Goal: Navigation & Orientation: Find specific page/section

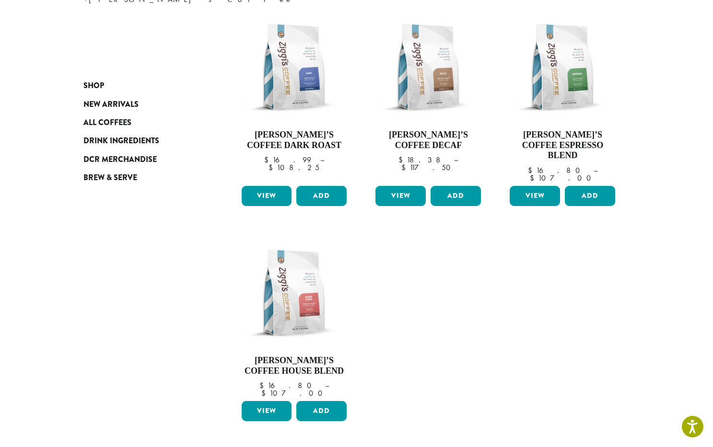
scroll to position [156, 0]
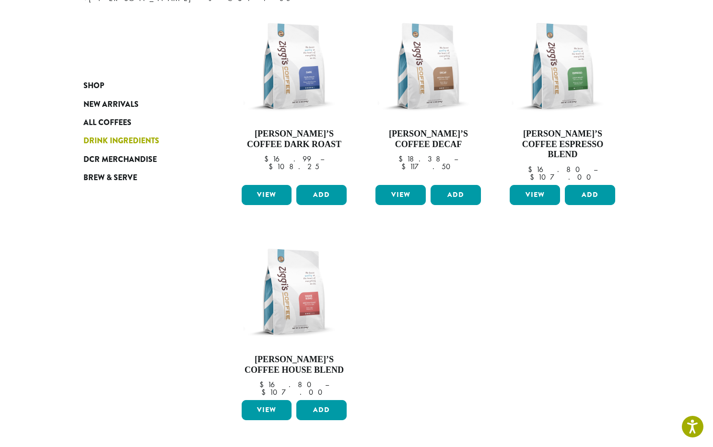
click at [130, 142] on span "Drink Ingredients" at bounding box center [121, 141] width 76 height 12
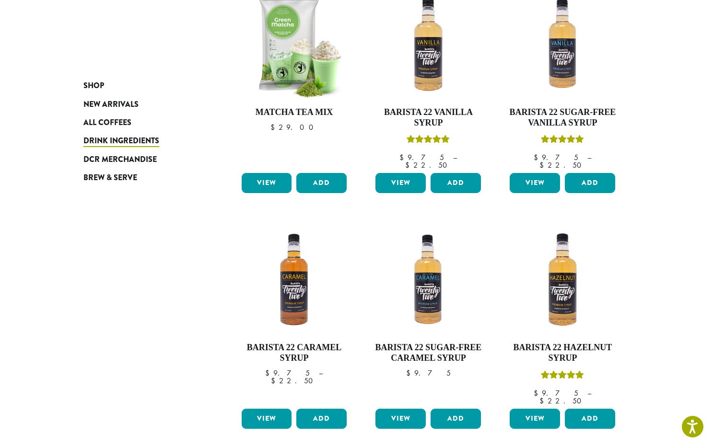
scroll to position [650, 0]
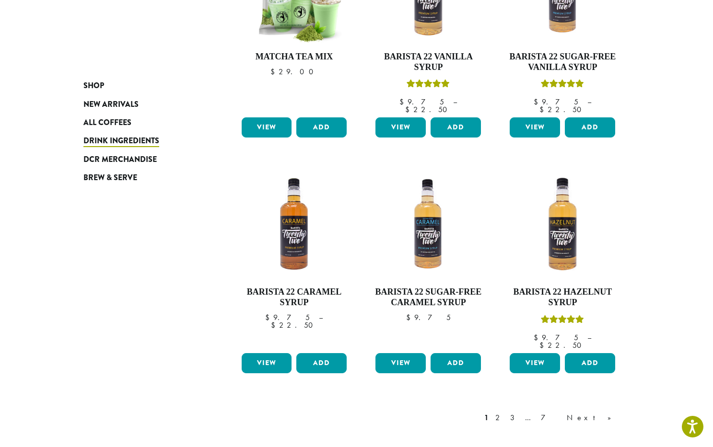
click at [608, 405] on div "1 2 3 … 7 Next »" at bounding box center [552, 427] width 140 height 45
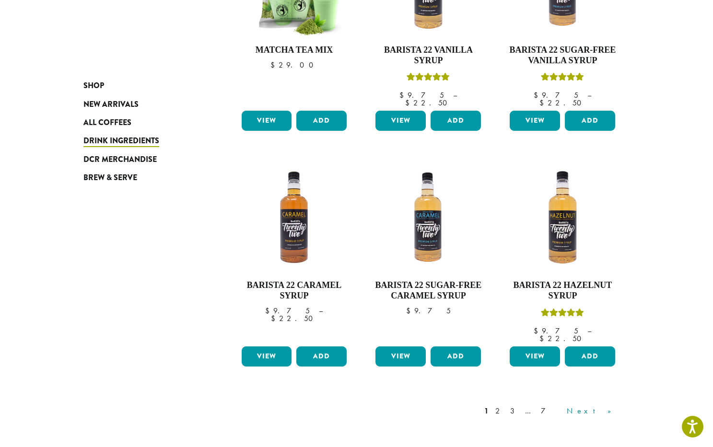
click at [608, 406] on link "Next »" at bounding box center [592, 412] width 55 height 12
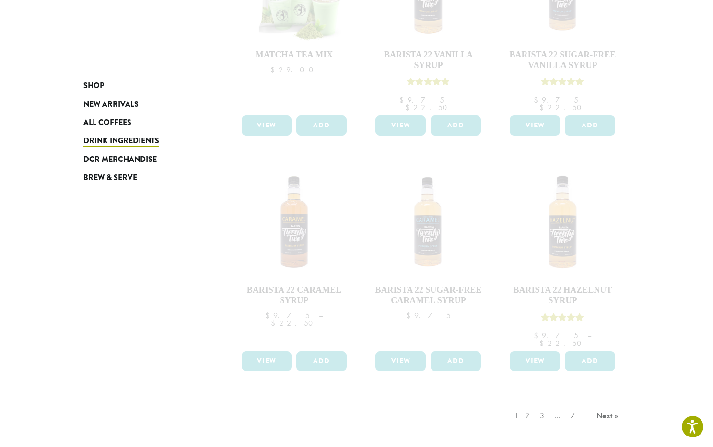
scroll to position [660, 1]
click at [597, 402] on div "1 2 3 … 7 Next »" at bounding box center [567, 424] width 110 height 45
click at [609, 403] on div "1 2 3 … 7 Next »" at bounding box center [567, 425] width 110 height 45
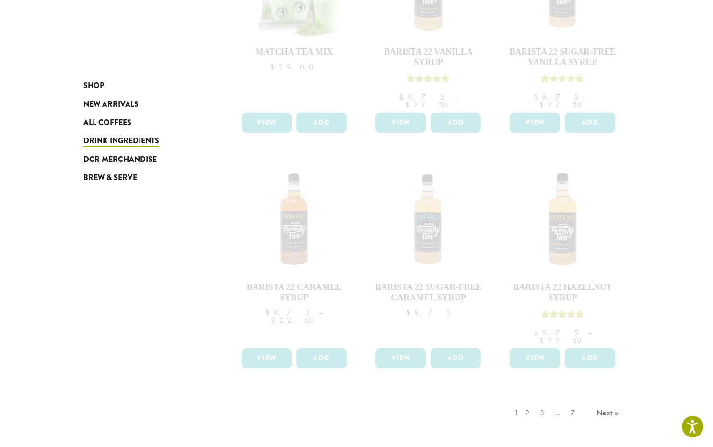
click at [554, 400] on div "1 2 3 … 7 Next »" at bounding box center [567, 422] width 110 height 45
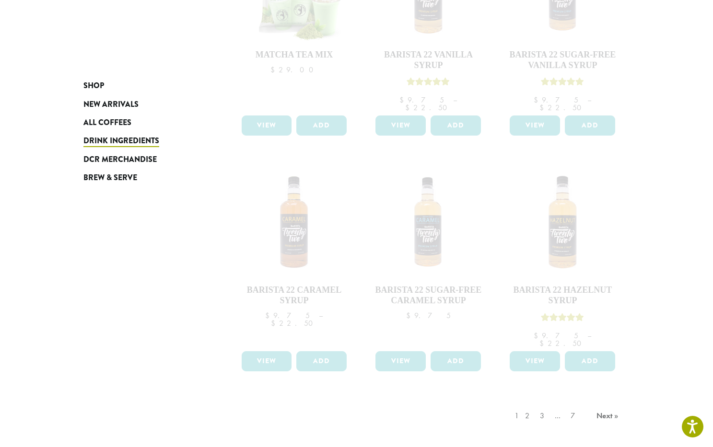
click at [546, 403] on div "1 2 3 … 7 Next »" at bounding box center [567, 425] width 110 height 45
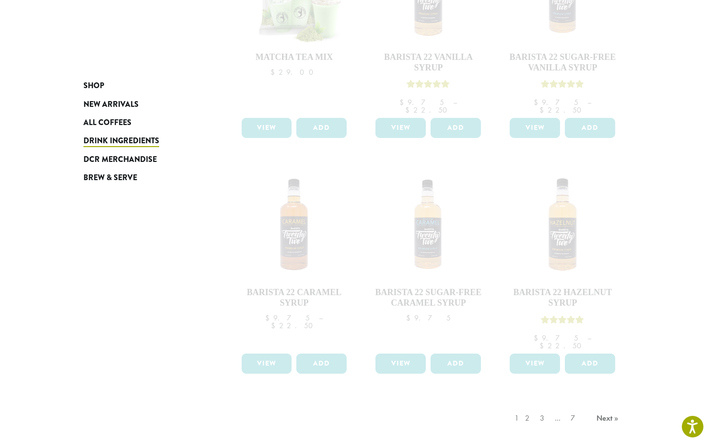
click at [557, 406] on div "1 2 3 … 7 Next »" at bounding box center [567, 428] width 110 height 45
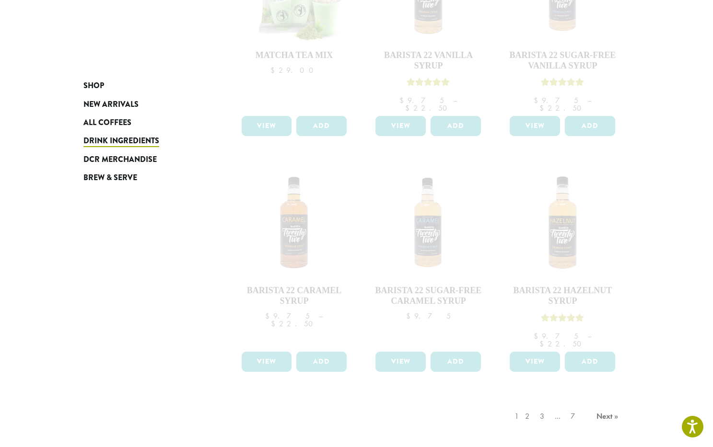
scroll to position [660, 0]
click at [574, 404] on div "1 2 3 … 7 Next »" at bounding box center [567, 426] width 110 height 45
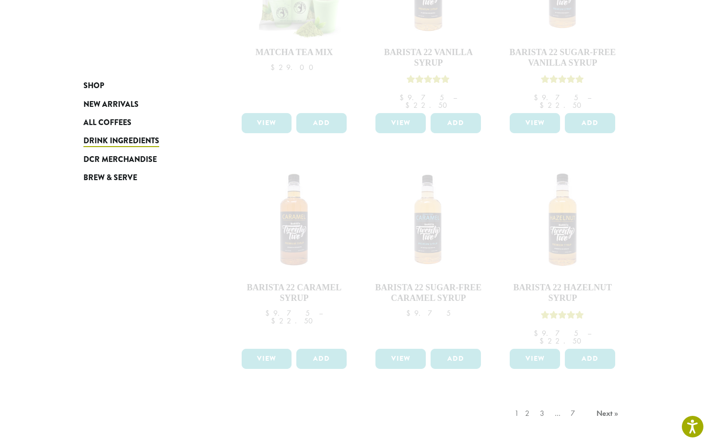
click at [564, 401] on div "1 2 3 … 7 Next »" at bounding box center [567, 423] width 110 height 45
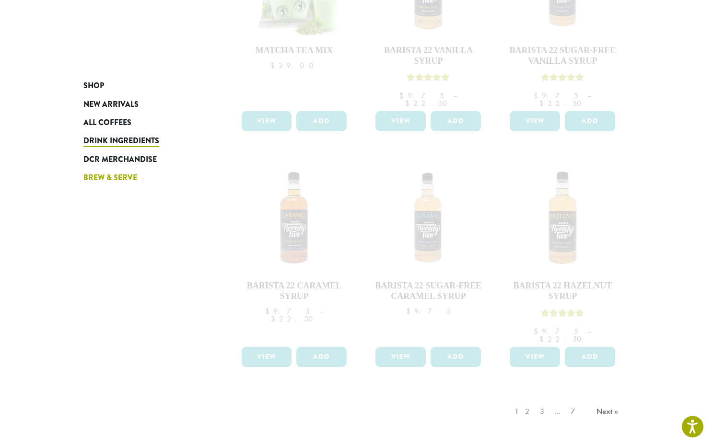
scroll to position [663, 0]
click at [106, 175] on span "Brew & Serve" at bounding box center [110, 178] width 54 height 12
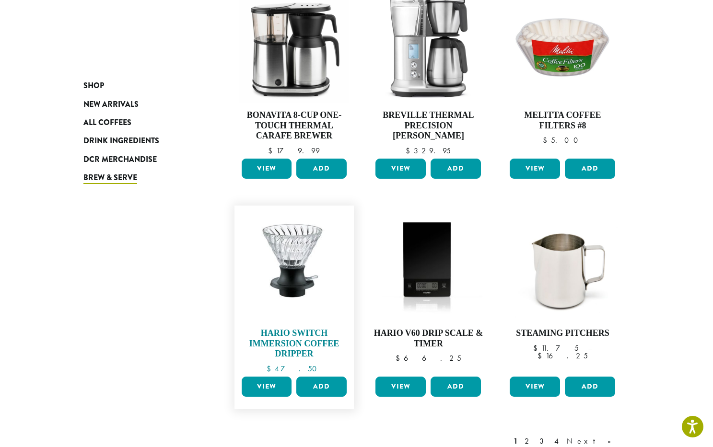
scroll to position [455, 0]
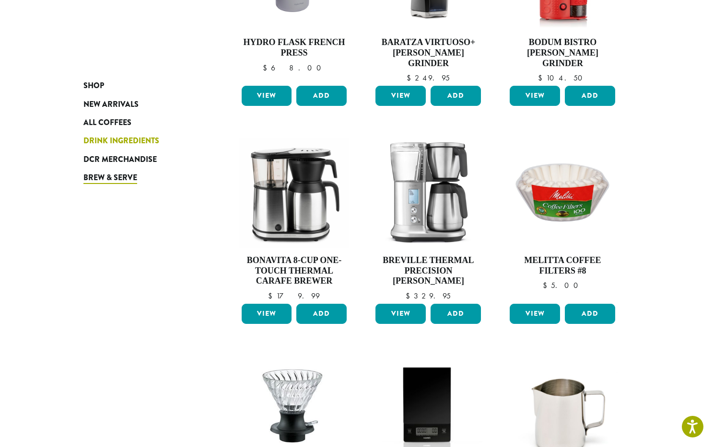
click at [118, 139] on span "Drink Ingredients" at bounding box center [121, 141] width 76 height 12
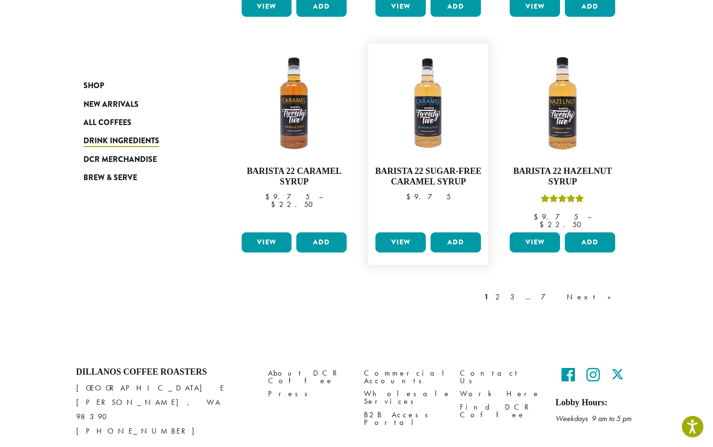
scroll to position [778, 0]
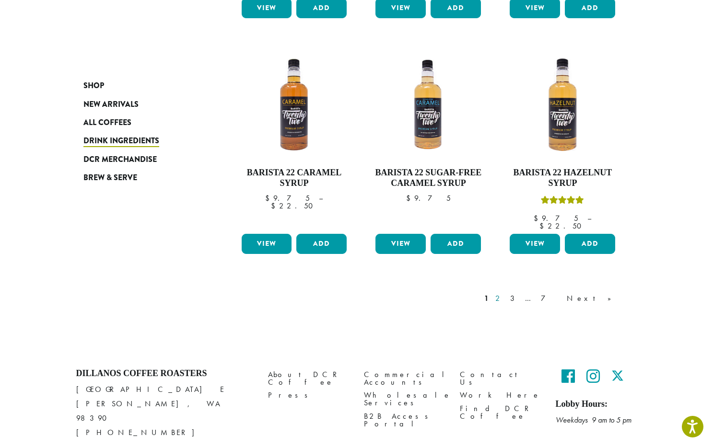
click at [505, 293] on link "2" at bounding box center [499, 299] width 12 height 12
